Goal: Information Seeking & Learning: Learn about a topic

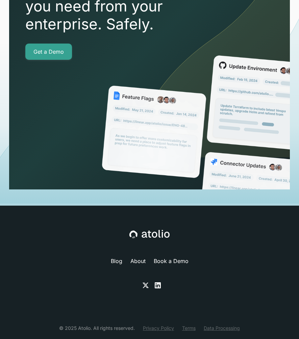
scroll to position [2782, 0]
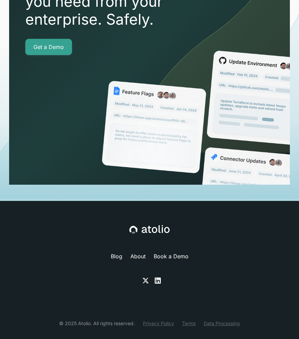
click at [142, 252] on link "About" at bounding box center [137, 256] width 15 height 8
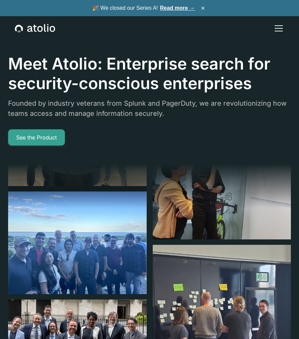
click at [165, 53] on header "Meet Atolio: Enterprise search for security-conscious enterprises Founded by in…" at bounding box center [149, 311] width 299 height 623
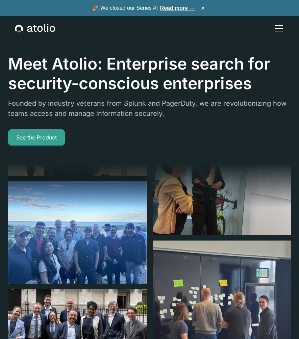
click at [279, 31] on div "menu" at bounding box center [278, 31] width 8 height 1
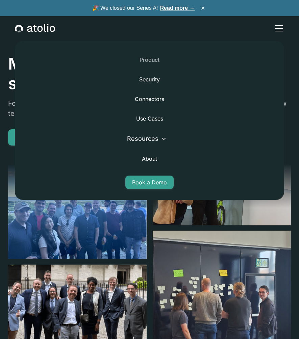
click at [155, 58] on link "Product" at bounding box center [149, 60] width 20 height 16
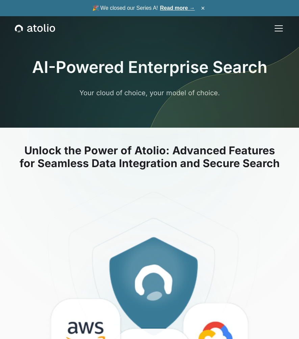
click at [282, 31] on div "menu" at bounding box center [278, 31] width 8 height 1
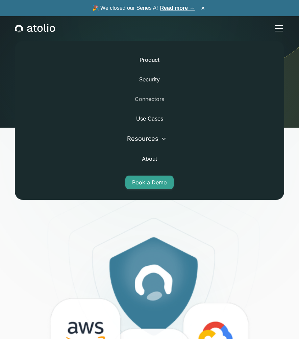
click at [157, 97] on link "Connectors" at bounding box center [149, 99] width 29 height 16
click at [156, 117] on link "Use Cases" at bounding box center [149, 118] width 27 height 16
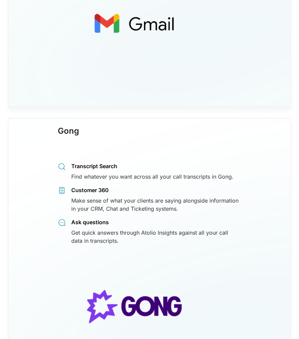
scroll to position [2979, 0]
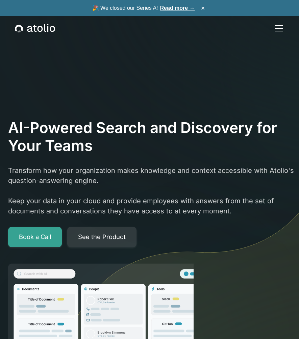
click at [283, 31] on div "menu" at bounding box center [278, 28] width 16 height 16
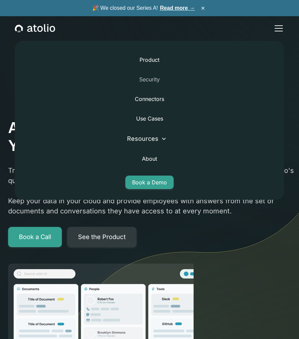
click at [154, 80] on link "Security" at bounding box center [149, 79] width 21 height 16
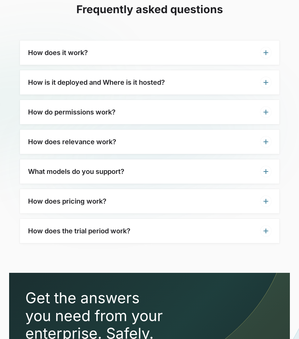
scroll to position [1719, 0]
